Goal: Transaction & Acquisition: Purchase product/service

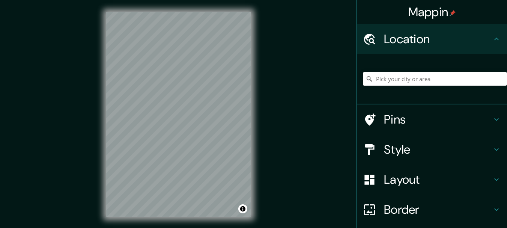
click at [389, 81] on input "Pick your city or area" at bounding box center [435, 79] width 144 height 14
paste input "La fiesta patronal más representativa de [PERSON_NAME] celera el 8 de septiembr…"
type input "La fiesta patronal más representativa de [PERSON_NAME] celera el 8 de septiembr…"
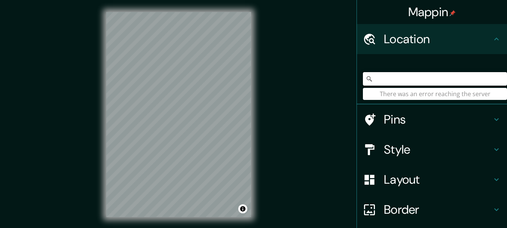
click at [413, 81] on input "La fiesta patronal más representativa de [PERSON_NAME] celera el 8 de septiembr…" at bounding box center [435, 79] width 144 height 14
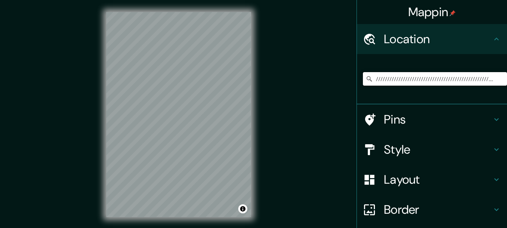
click at [382, 78] on input "//////////////////////////////////////////////////////////////////////////////" at bounding box center [435, 79] width 144 height 14
click at [382, 78] on input "///////////////////////////////////////////////////////////////////////////////…" at bounding box center [435, 79] width 144 height 14
click at [382, 78] on input "////" at bounding box center [435, 79] width 144 height 14
click at [433, 82] on input "///////////////////////////" at bounding box center [435, 79] width 144 height 14
click at [433, 82] on input "//////////////////////////////////" at bounding box center [435, 79] width 144 height 14
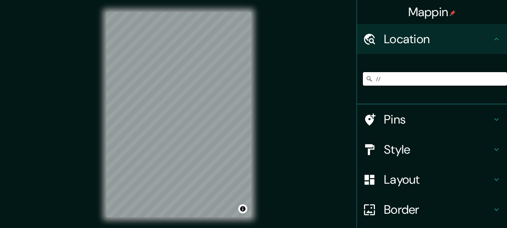
click at [433, 82] on input "//" at bounding box center [435, 79] width 144 height 14
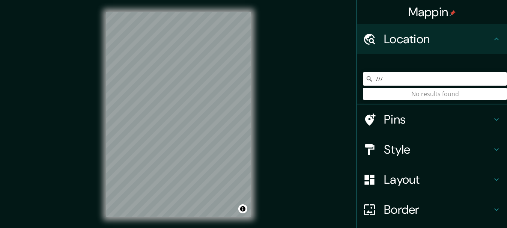
click at [433, 82] on input "///" at bounding box center [435, 79] width 144 height 14
click at [434, 80] on input "////////////////////////" at bounding box center [435, 79] width 144 height 14
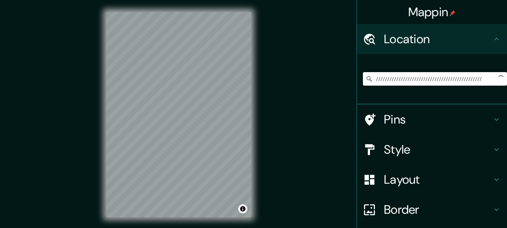
click at [434, 77] on input "///////////////////////////////////////////////" at bounding box center [435, 79] width 144 height 14
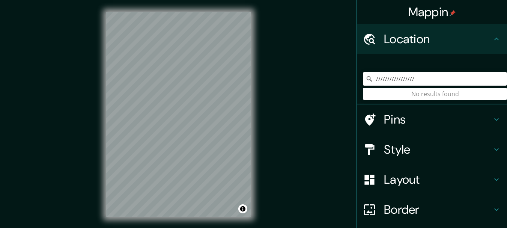
click at [433, 77] on input "/////////////////" at bounding box center [435, 79] width 144 height 14
type input "/"
paste input "RXF8+QG, Cancha Cancha 08125"
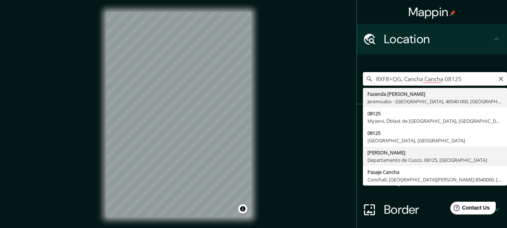
type input "[PERSON_NAME], Departamento de Cusco, 08125, [GEOGRAPHIC_DATA]"
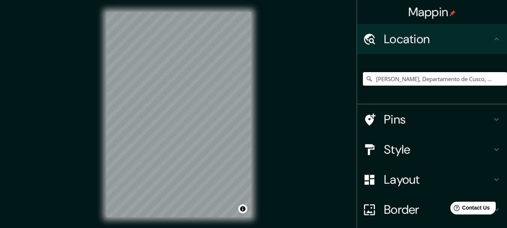
click at [492, 118] on icon at bounding box center [496, 119] width 9 height 9
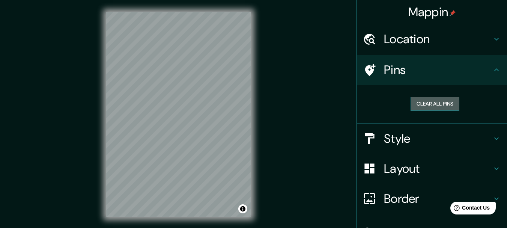
click at [436, 104] on button "Clear all pins" at bounding box center [434, 104] width 49 height 14
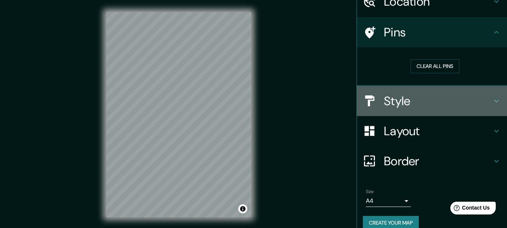
drag, startPoint x: 485, startPoint y: 93, endPoint x: 475, endPoint y: 99, distance: 11.8
click at [485, 93] on div "Style" at bounding box center [432, 101] width 150 height 30
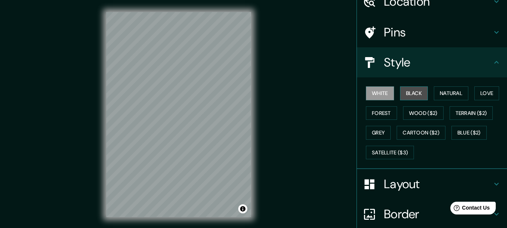
click at [406, 94] on button "Black" at bounding box center [414, 93] width 28 height 14
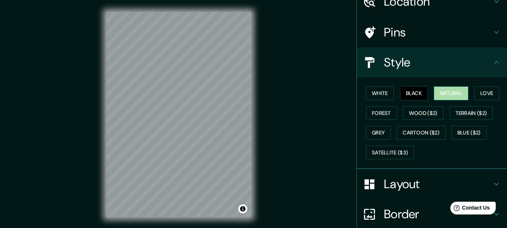
click at [441, 96] on button "Natural" at bounding box center [451, 93] width 35 height 14
click at [480, 91] on button "Love" at bounding box center [486, 93] width 25 height 14
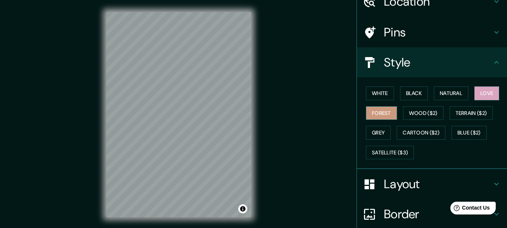
click at [373, 115] on button "Forest" at bounding box center [381, 113] width 31 height 14
click at [443, 94] on button "Natural" at bounding box center [451, 93] width 35 height 14
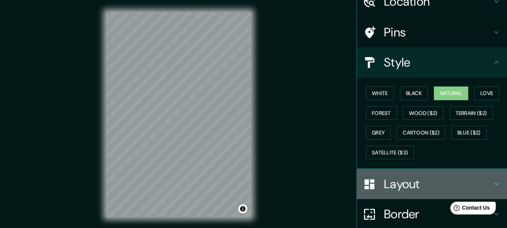
click at [434, 180] on h4 "Layout" at bounding box center [438, 183] width 108 height 15
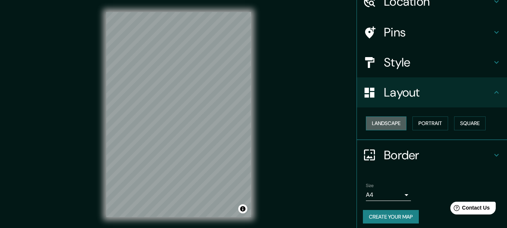
click at [380, 123] on button "Landscape" at bounding box center [386, 123] width 41 height 14
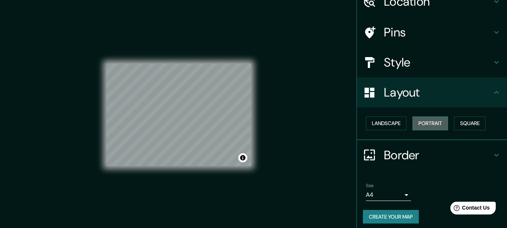
click at [421, 123] on button "Portrait" at bounding box center [430, 123] width 36 height 14
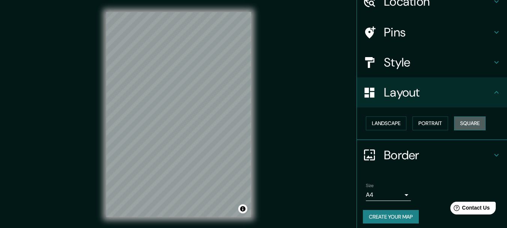
click at [464, 126] on button "Square" at bounding box center [470, 123] width 32 height 14
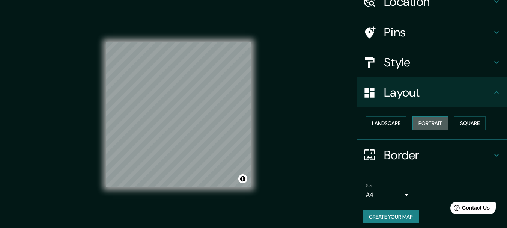
click at [434, 124] on button "Portrait" at bounding box center [430, 123] width 36 height 14
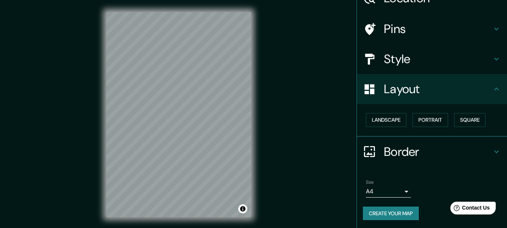
scroll to position [42, 0]
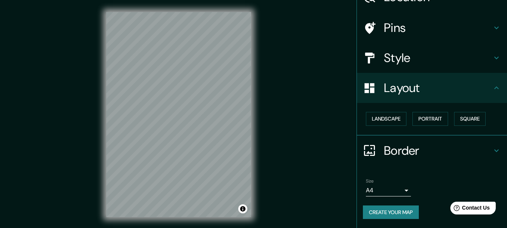
click at [434, 151] on h4 "Border" at bounding box center [438, 150] width 108 height 15
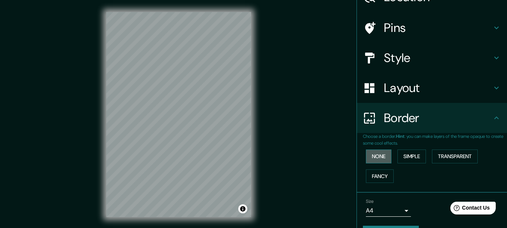
click at [381, 155] on button "None" at bounding box center [379, 156] width 26 height 14
click at [409, 156] on button "Simple" at bounding box center [411, 156] width 29 height 14
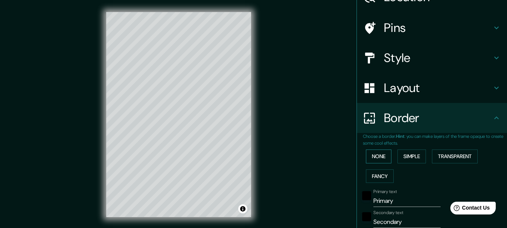
click at [379, 154] on button "None" at bounding box center [379, 156] width 26 height 14
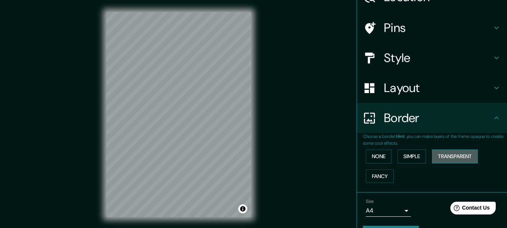
click at [446, 156] on button "Transparent" at bounding box center [455, 156] width 46 height 14
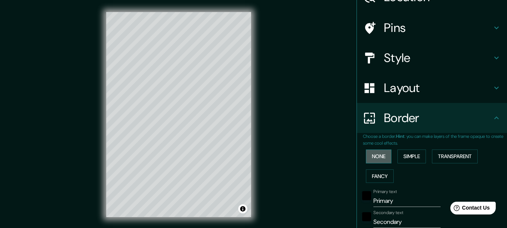
click at [374, 156] on button "None" at bounding box center [379, 156] width 26 height 14
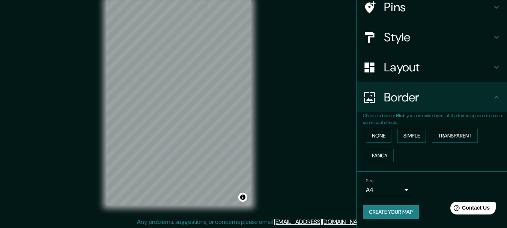
scroll to position [13, 0]
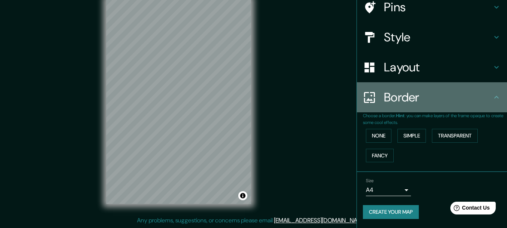
click at [495, 96] on icon at bounding box center [496, 97] width 9 height 9
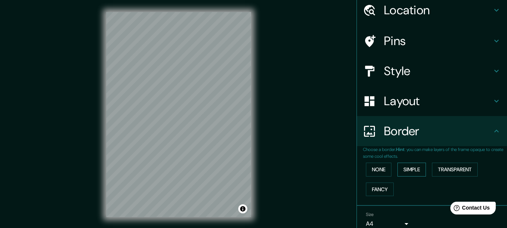
scroll to position [63, 0]
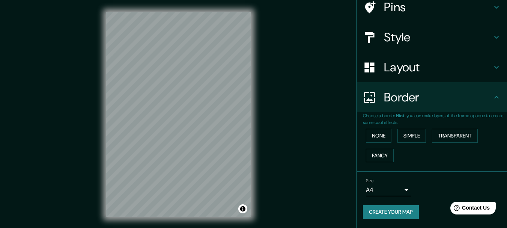
click at [377, 189] on body "Mappin Location [GEOGRAPHIC_DATA], [GEOGRAPHIC_DATA], 08125, [GEOGRAPHIC_DATA] …" at bounding box center [253, 114] width 507 height 228
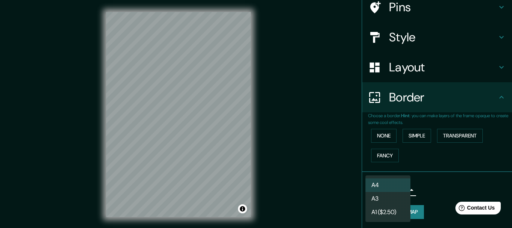
click at [383, 197] on li "A3" at bounding box center [388, 199] width 45 height 14
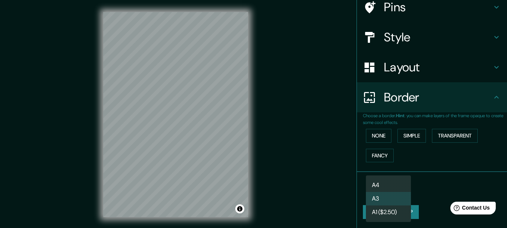
click at [383, 194] on body "Mappin Location [GEOGRAPHIC_DATA], [GEOGRAPHIC_DATA], 08125, [GEOGRAPHIC_DATA] …" at bounding box center [253, 114] width 507 height 228
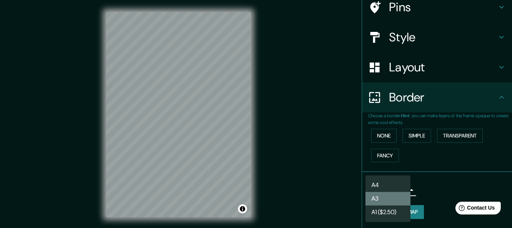
click at [385, 198] on li "A3" at bounding box center [388, 199] width 45 height 14
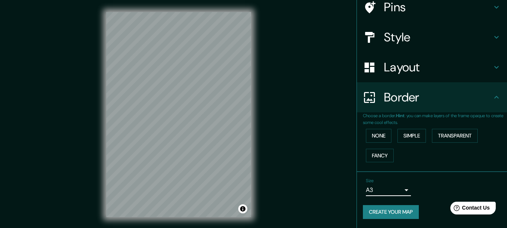
click at [391, 211] on button "Create your map" at bounding box center [391, 212] width 56 height 14
click at [397, 210] on button "Create your map" at bounding box center [391, 212] width 56 height 14
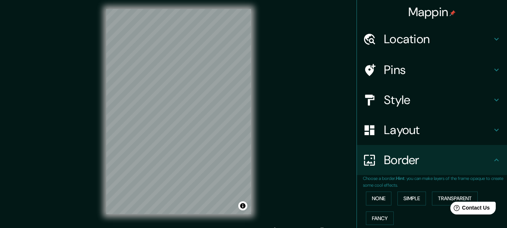
scroll to position [0, 0]
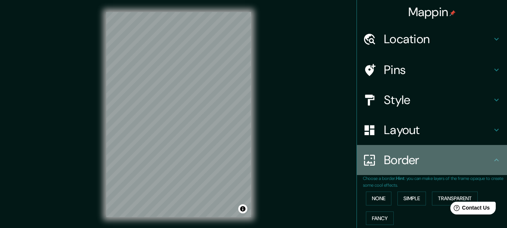
click at [492, 158] on icon at bounding box center [496, 159] width 9 height 9
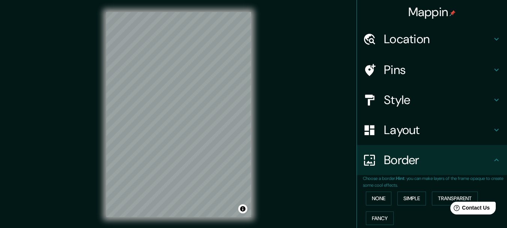
click at [494, 160] on icon at bounding box center [496, 159] width 9 height 9
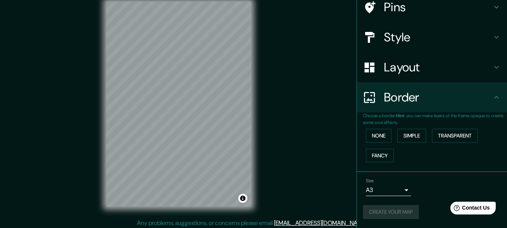
scroll to position [13, 0]
